Goal: Transaction & Acquisition: Purchase product/service

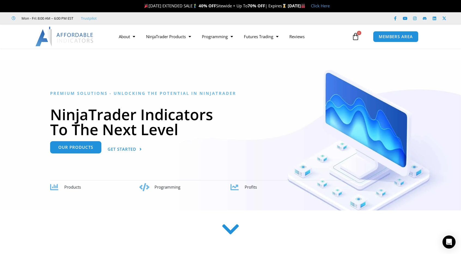
click at [74, 148] on span "Our Products" at bounding box center [75, 147] width 35 height 4
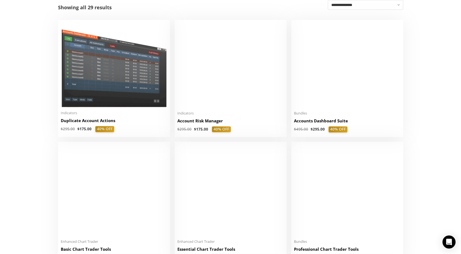
scroll to position [136, 0]
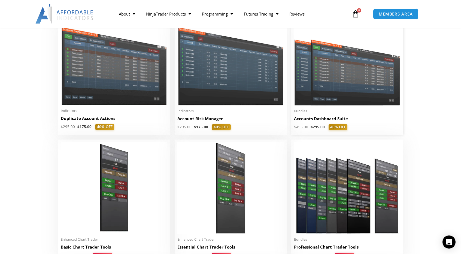
click at [348, 92] on img at bounding box center [347, 62] width 107 height 85
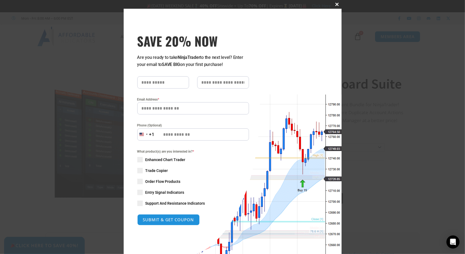
click at [334, 6] on button "Close this module" at bounding box center [337, 4] width 9 height 9
